Goal: Find specific page/section: Find specific page/section

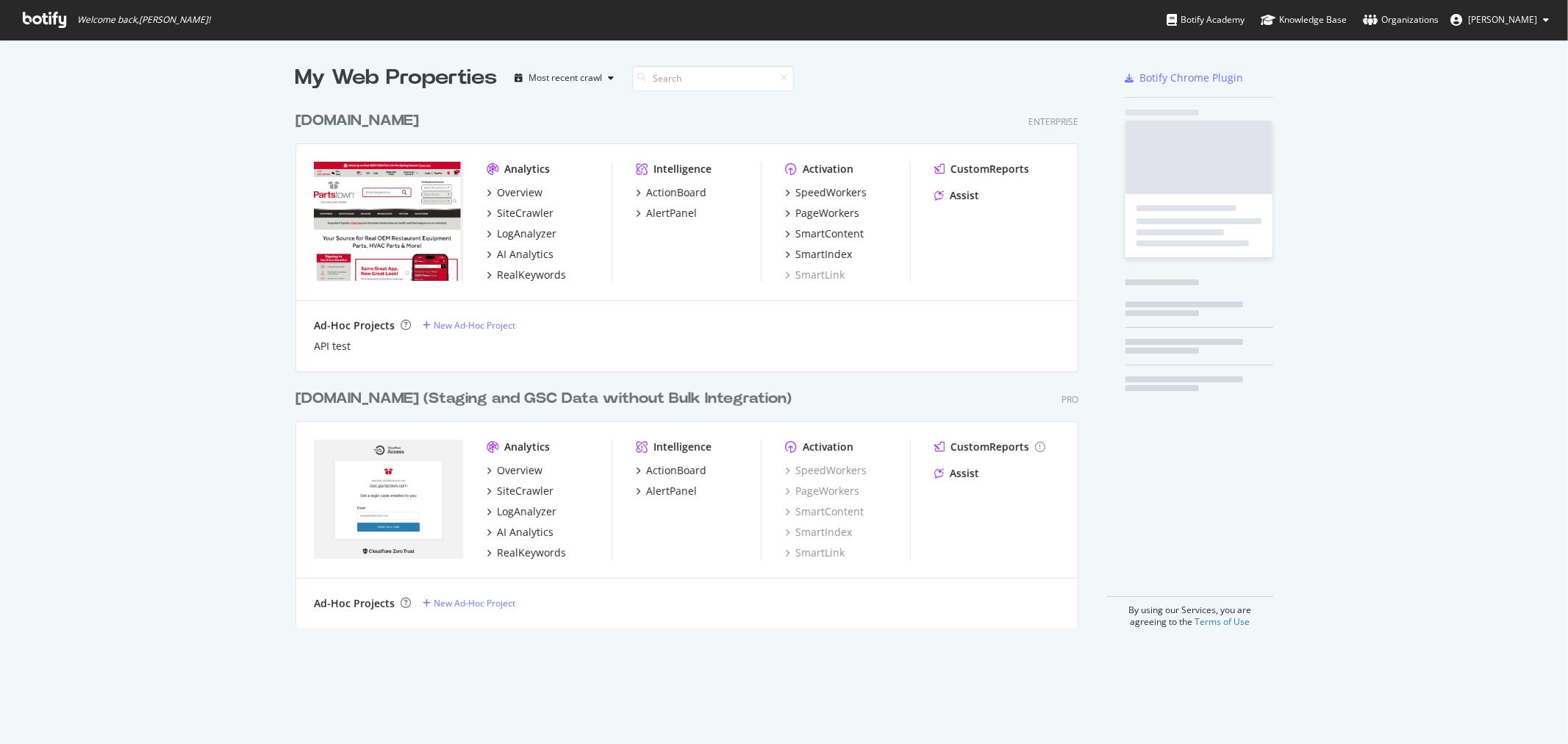
scroll to position [731, 1544]
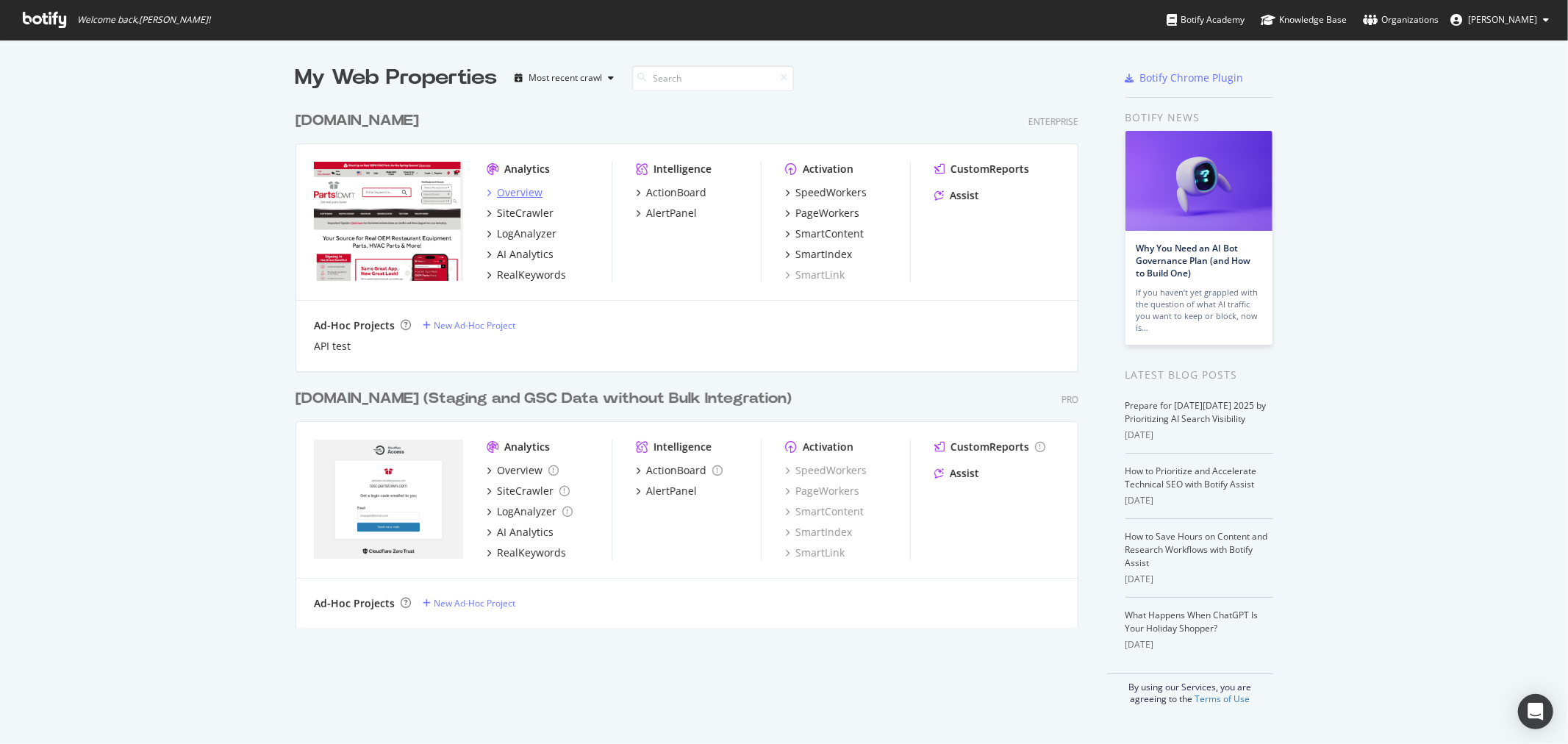
click at [497, 186] on div "Overview" at bounding box center [519, 192] width 45 height 15
